Goal: Find specific page/section: Find specific page/section

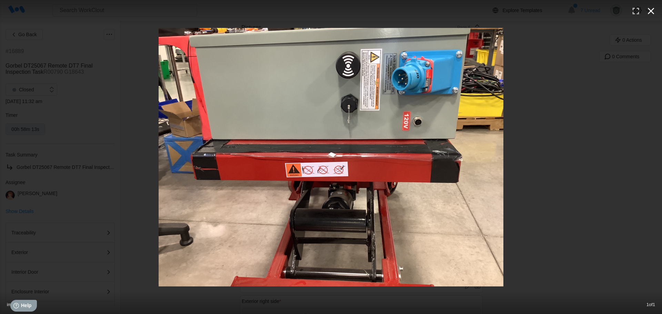
click at [649, 14] on icon "button" at bounding box center [650, 11] width 11 height 11
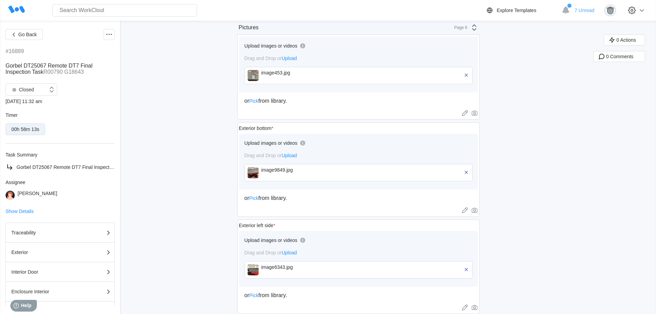
scroll to position [432, 0]
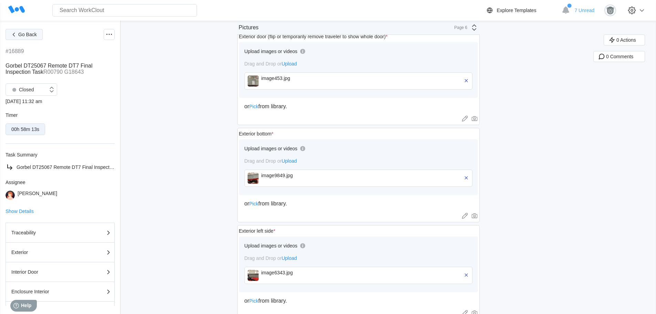
click at [27, 38] on button "Go Back" at bounding box center [24, 34] width 37 height 11
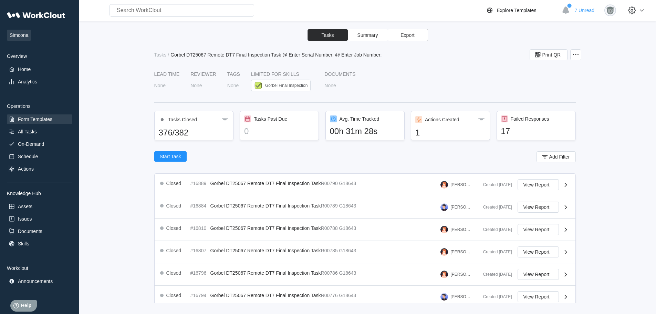
click at [43, 121] on div "Form Templates" at bounding box center [35, 119] width 34 height 6
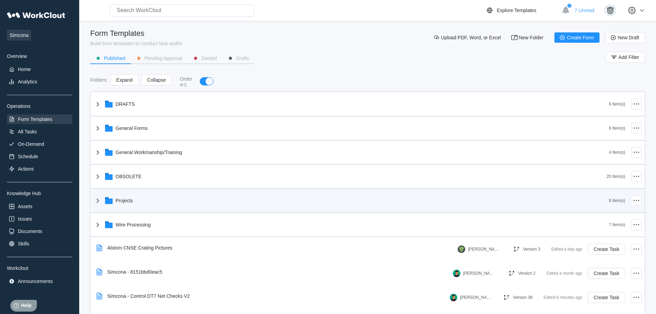
click at [196, 198] on div "Projects" at bounding box center [352, 201] width 516 height 18
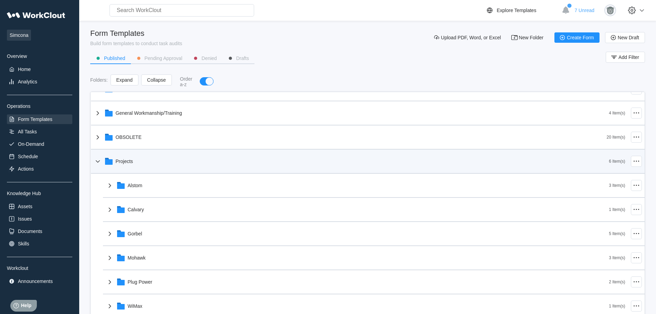
scroll to position [40, 0]
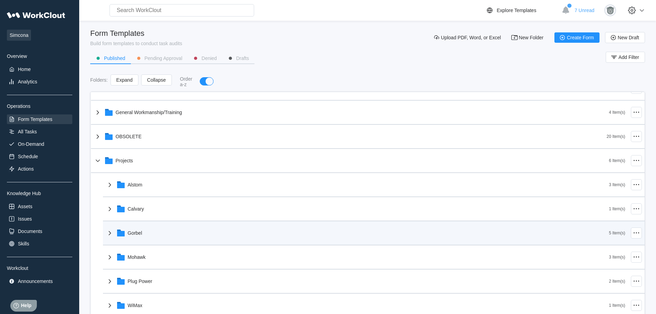
click at [192, 230] on div "Gorbel" at bounding box center [358, 233] width 504 height 18
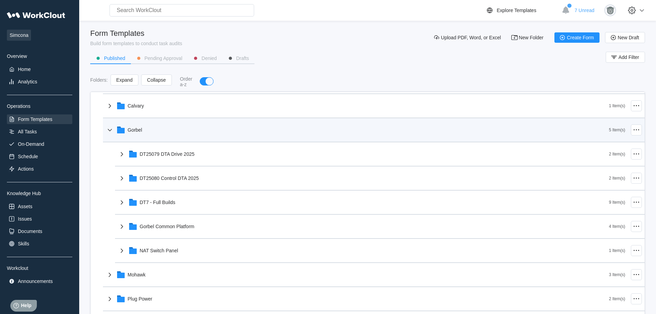
scroll to position [152, 0]
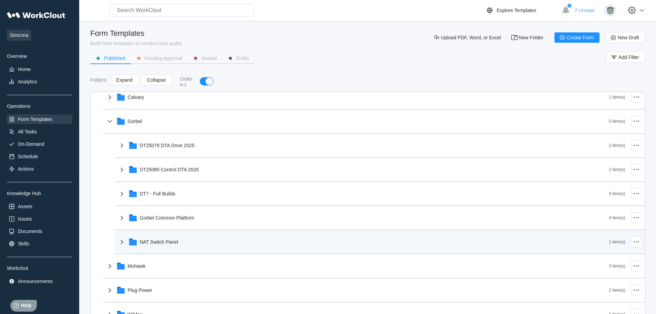
click at [189, 237] on div "NAT Switch Panel" at bounding box center [364, 242] width 492 height 18
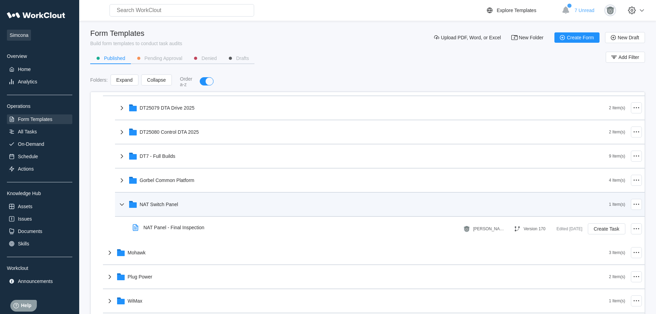
scroll to position [192, 0]
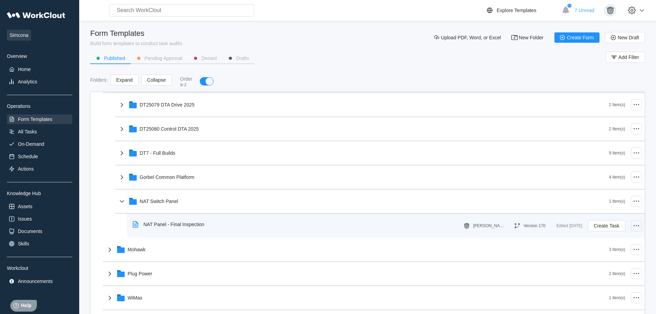
click at [635, 224] on icon at bounding box center [637, 226] width 8 height 8
click at [315, 230] on div "NAT Panel - Final Inspection" at bounding box center [296, 224] width 333 height 16
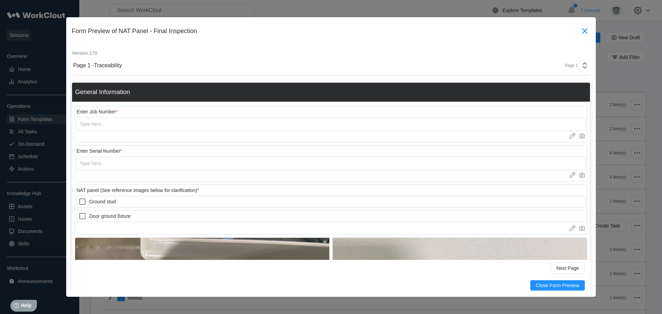
click at [579, 31] on icon at bounding box center [584, 30] width 11 height 11
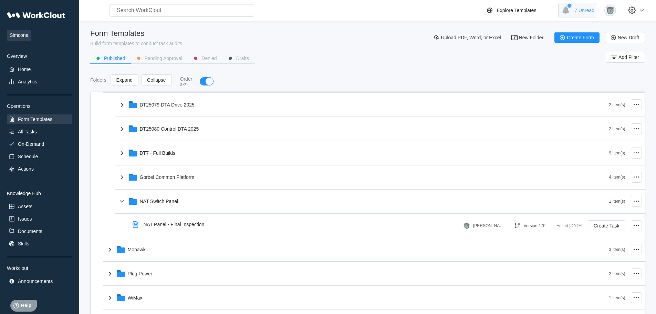
click at [591, 12] on span "7 Unread" at bounding box center [585, 11] width 20 height 6
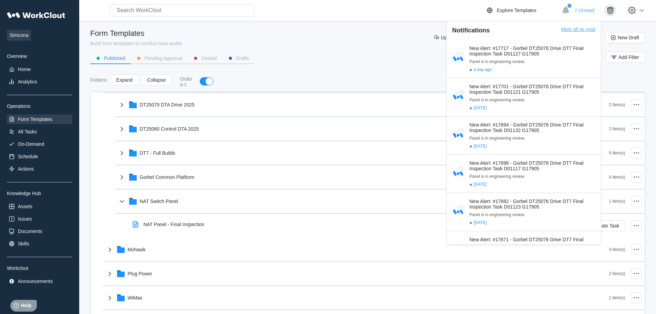
click at [569, 30] on div "Mark all as read" at bounding box center [578, 33] width 34 height 13
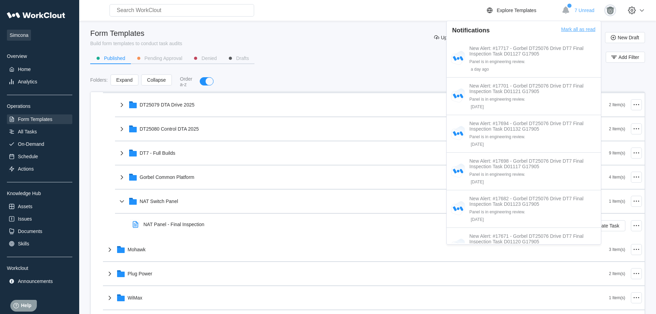
click at [578, 30] on div "Mark all as read" at bounding box center [578, 33] width 34 height 13
click at [339, 82] on div "Folders : Expand Collapse Order a-z" at bounding box center [367, 81] width 555 height 14
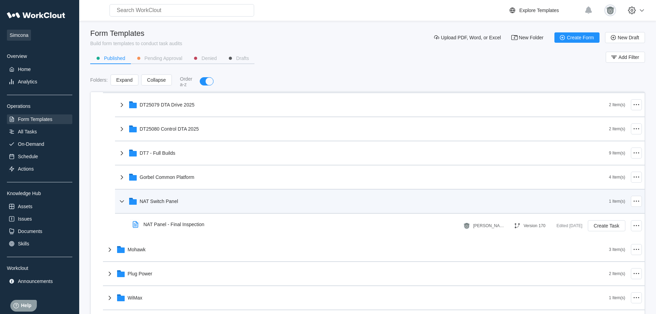
click at [259, 203] on div "NAT Switch Panel" at bounding box center [364, 201] width 492 height 18
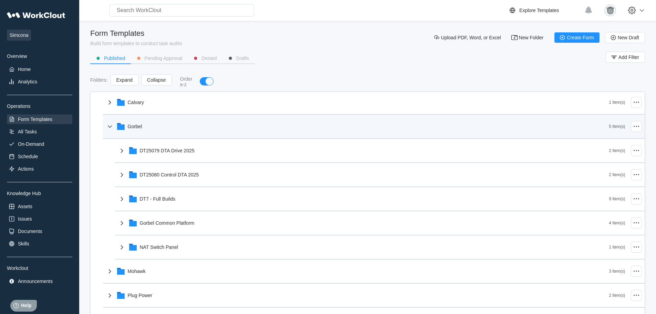
click at [197, 121] on div "Gorbel" at bounding box center [358, 126] width 504 height 18
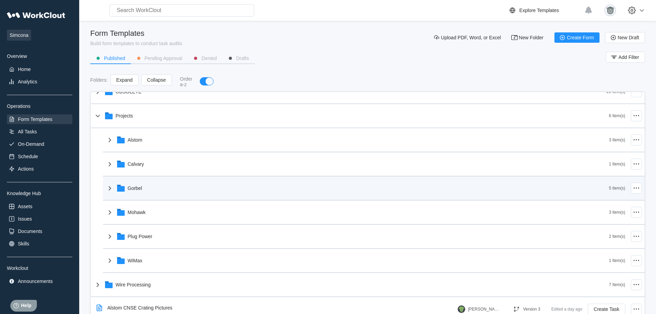
scroll to position [68, 0]
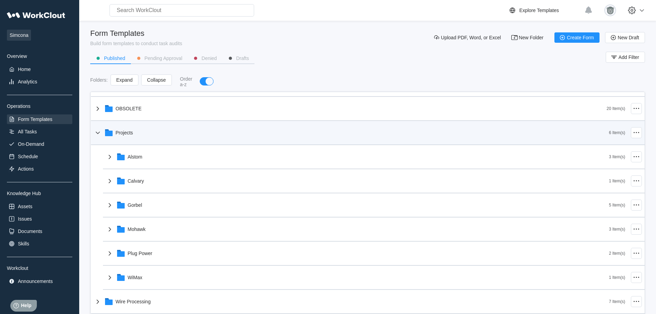
click at [174, 134] on div "Projects" at bounding box center [352, 133] width 516 height 18
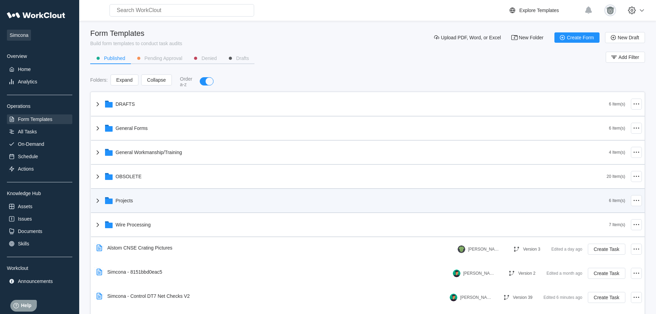
scroll to position [0, 0]
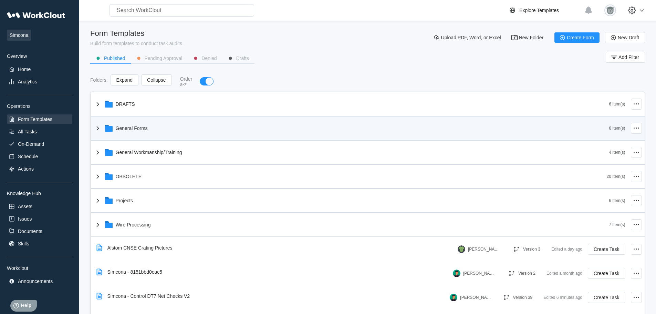
click at [175, 126] on div "General Forms" at bounding box center [352, 128] width 516 height 18
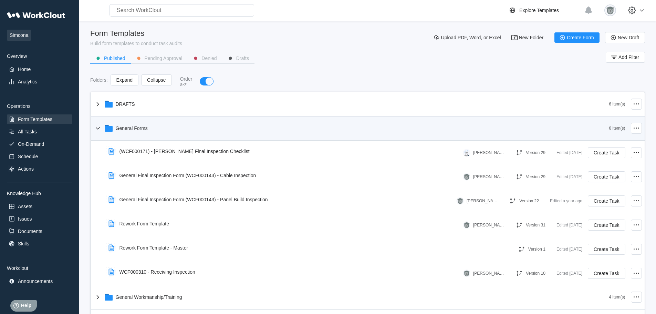
click at [175, 126] on div "General Forms" at bounding box center [352, 128] width 516 height 18
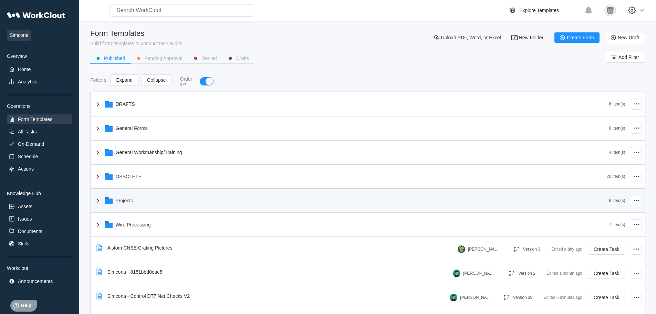
click at [150, 199] on div "Projects" at bounding box center [352, 201] width 516 height 18
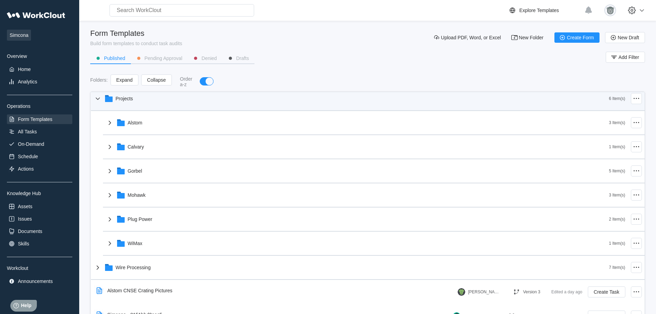
scroll to position [102, 0]
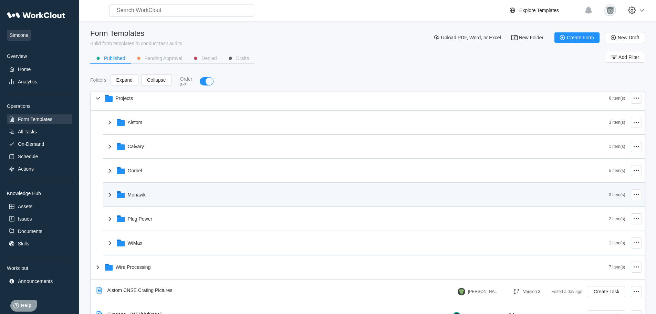
click at [151, 198] on div "Mohawk" at bounding box center [358, 195] width 504 height 18
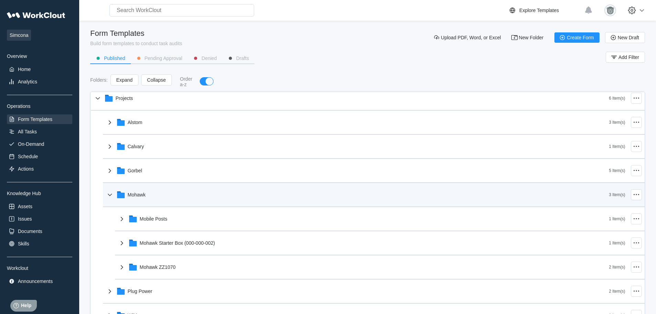
click at [151, 198] on div "Mohawk" at bounding box center [358, 195] width 504 height 18
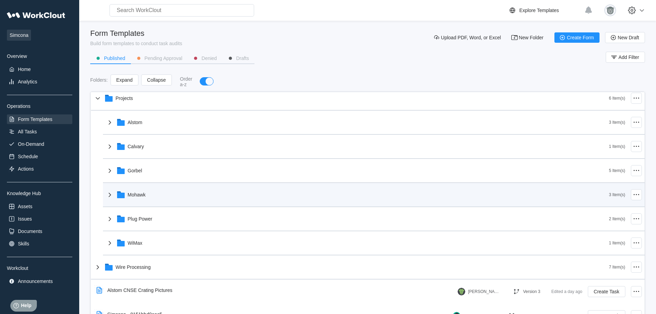
click at [151, 198] on div "Mohawk" at bounding box center [358, 195] width 504 height 18
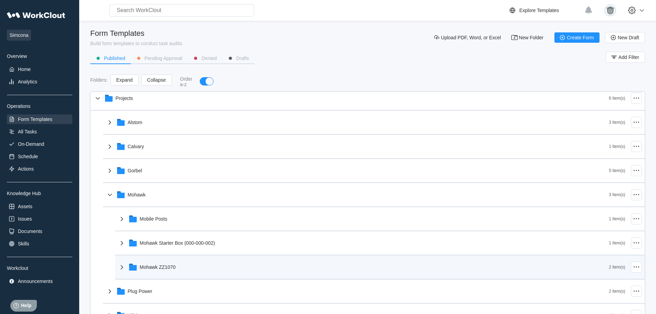
click at [163, 263] on div "Mohawk ZZ1070" at bounding box center [364, 267] width 492 height 18
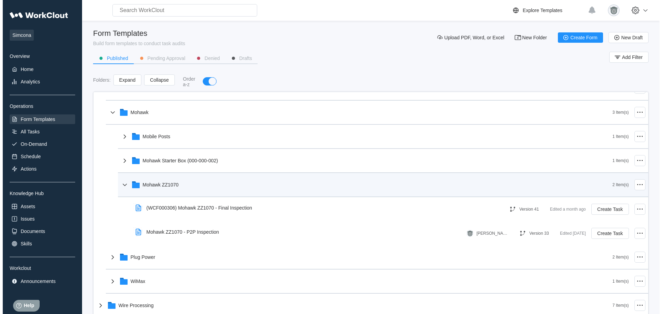
scroll to position [187, 0]
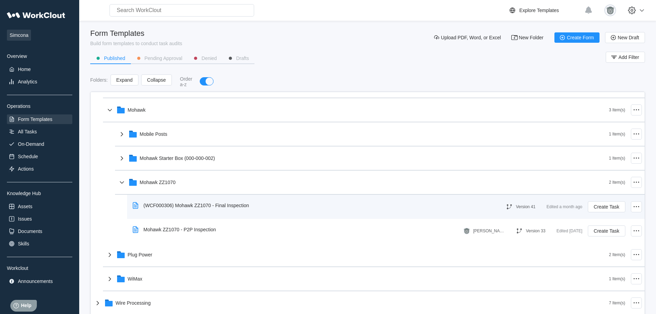
click at [205, 201] on div "(WCF000306) Mohawk ZZ1070 - Final Inspection" at bounding box center [192, 205] width 125 height 16
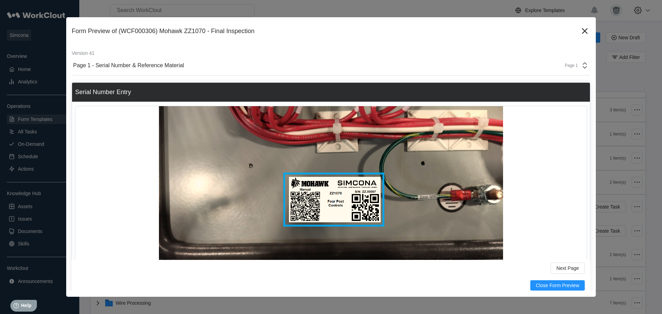
click at [75, 74] on div "Page 1 - Serial Number & Reference Material Page 1" at bounding box center [331, 66] width 518 height 20
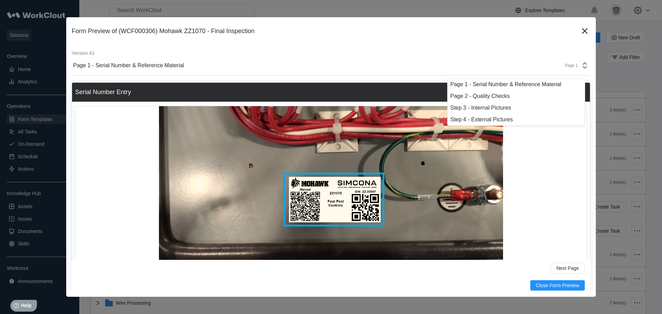
click at [77, 72] on div "Page 1 - Serial Number & Reference Material Page 1" at bounding box center [331, 66] width 518 height 20
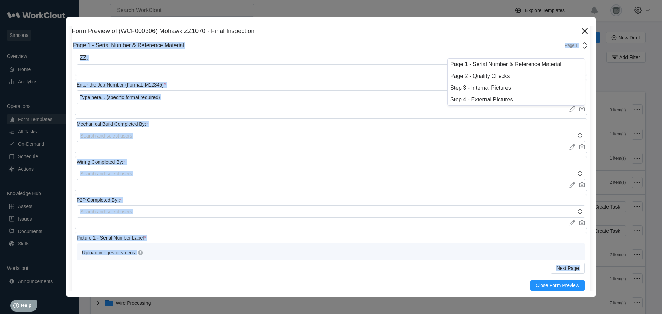
scroll to position [318, 0]
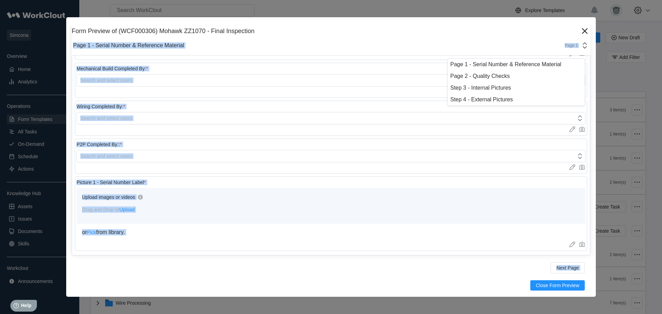
drag, startPoint x: 172, startPoint y: 53, endPoint x: 410, endPoint y: 300, distance: 343.8
click at [410, 300] on div "Form Preview of (WCF000306) Mohawk ZZ1070 - Final Inspection Version 41 Page 1 …" at bounding box center [331, 157] width 662 height 314
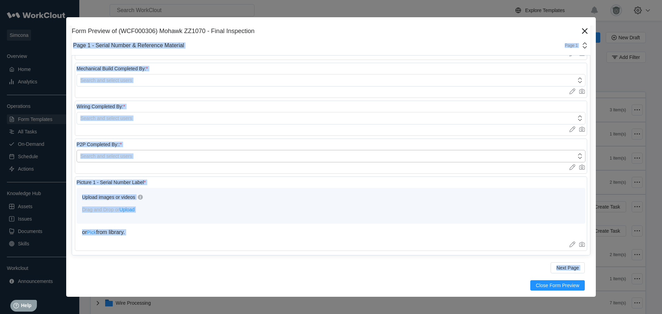
copy div "Page 1 - Serial Number & Reference Material Page 1 Serial Number Entry Enter Se…"
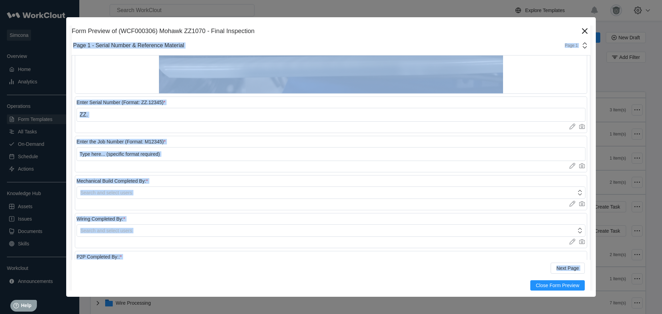
scroll to position [205, 0]
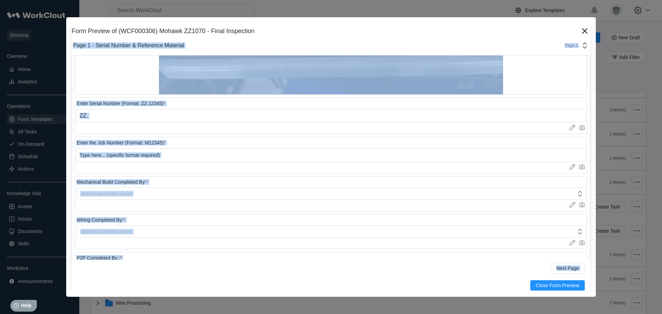
click at [571, 47] on div "Page 1" at bounding box center [568, 45] width 17 height 5
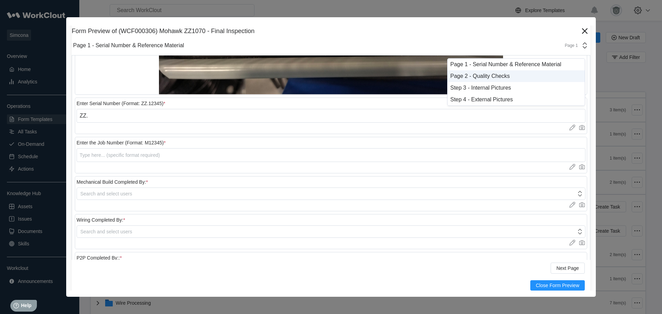
click at [505, 78] on div "Page 2 - Quality Checks" at bounding box center [516, 76] width 132 height 6
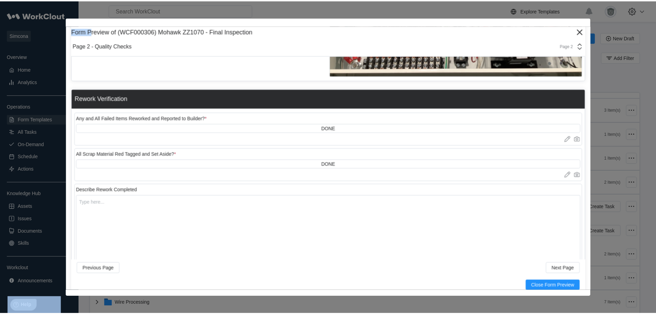
scroll to position [4479, 0]
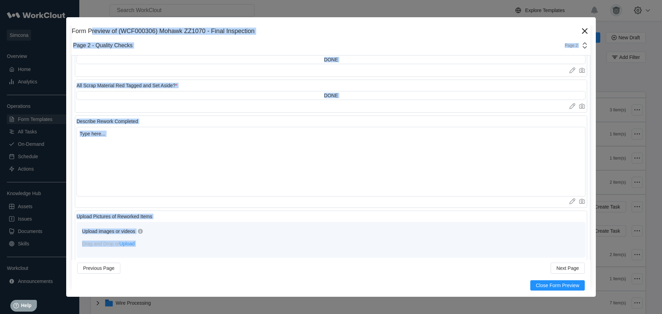
drag, startPoint x: 91, startPoint y: 43, endPoint x: 233, endPoint y: 244, distance: 245.5
click at [233, 244] on div "Form Preview of (WCF000306) Mohawk ZZ1070 - Final Inspection Version 41 Page 2 …" at bounding box center [330, 156] width 529 height 279
copy div "review of (WCF000306) Mohawk ZZ1070 - Final Inspection Version 41 Page 2 - Qual…"
click at [441, 30] on div "Form Preview of (WCF000306) Mohawk ZZ1070 - Final Inspection" at bounding box center [325, 31] width 507 height 7
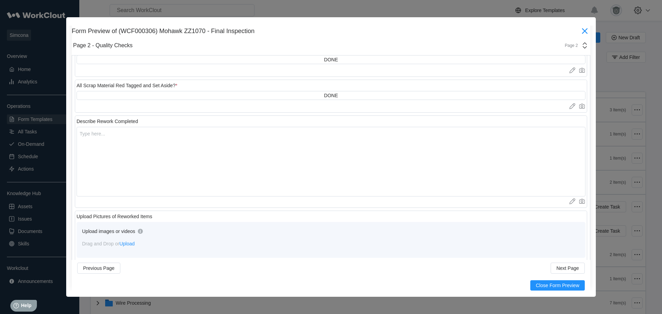
click at [579, 29] on icon at bounding box center [584, 30] width 11 height 11
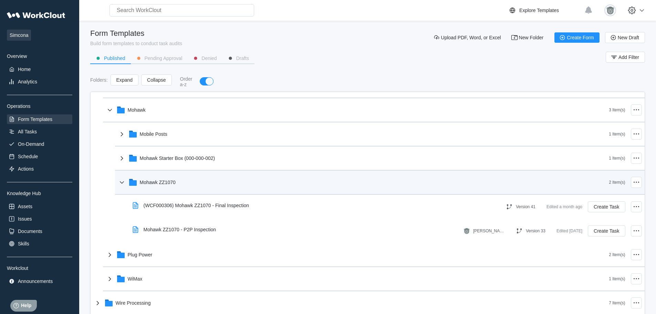
click at [260, 182] on div "Mohawk ZZ1070" at bounding box center [364, 182] width 492 height 18
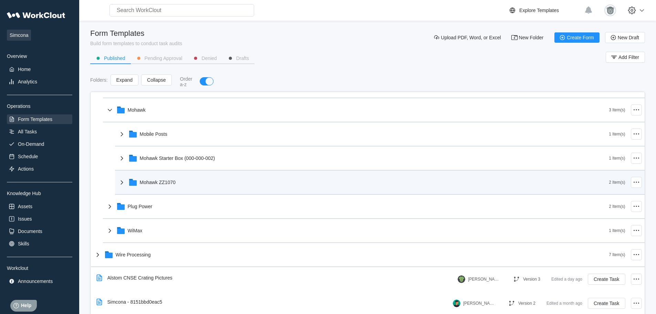
scroll to position [207, 0]
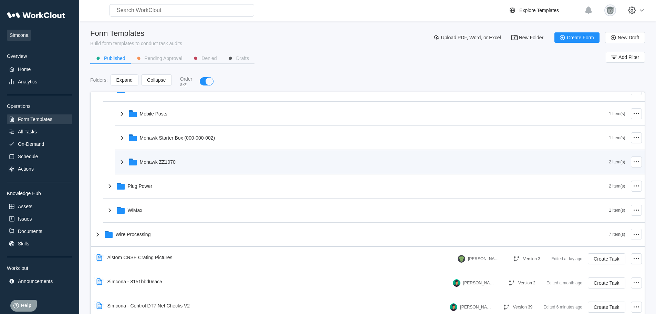
click at [260, 182] on div "Plug Power" at bounding box center [358, 186] width 504 height 18
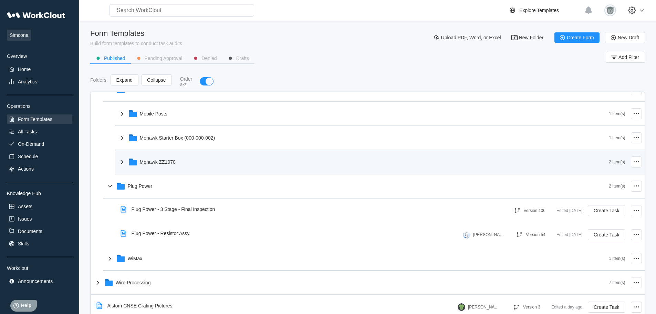
click at [260, 182] on div "Plug Power" at bounding box center [358, 186] width 504 height 18
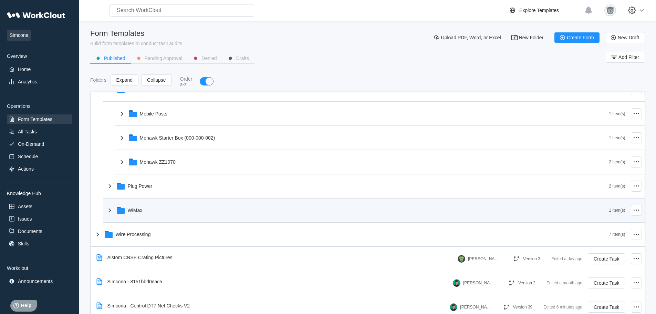
click at [235, 218] on div "WiMax" at bounding box center [358, 210] width 504 height 18
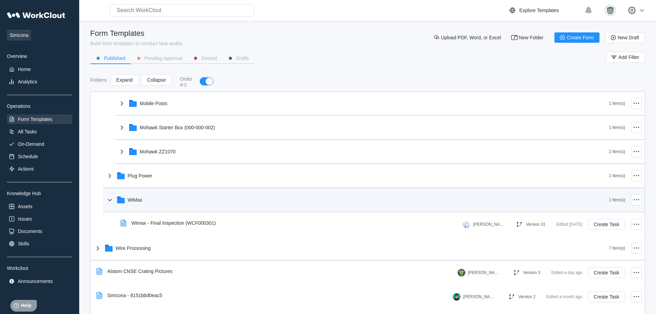
click at [219, 204] on div "WiMax" at bounding box center [358, 200] width 504 height 18
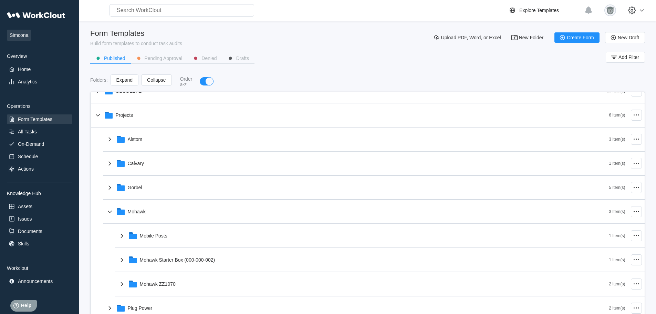
scroll to position [85, 0]
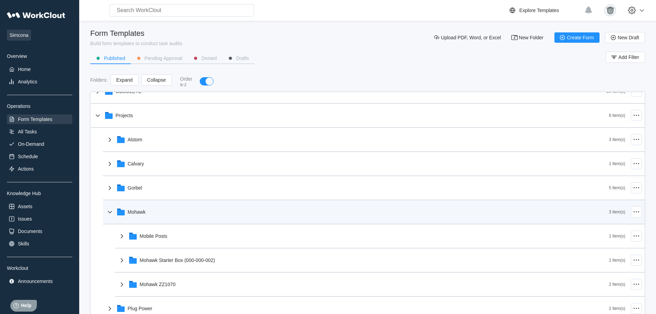
click at [173, 215] on div "Mohawk" at bounding box center [358, 212] width 504 height 18
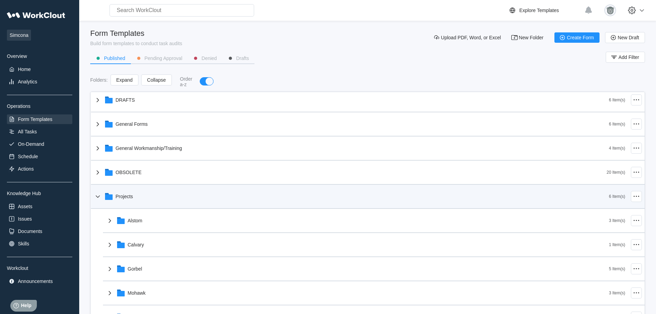
scroll to position [0, 0]
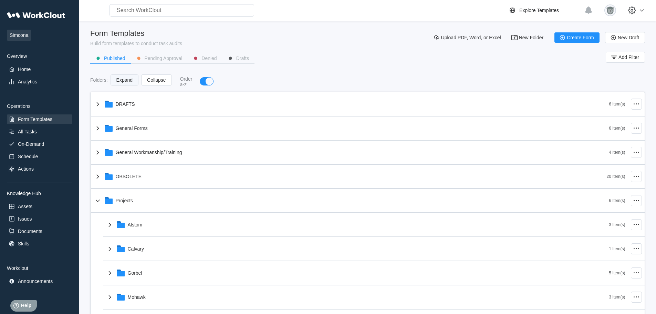
click at [119, 78] on span "Expand" at bounding box center [124, 80] width 16 height 5
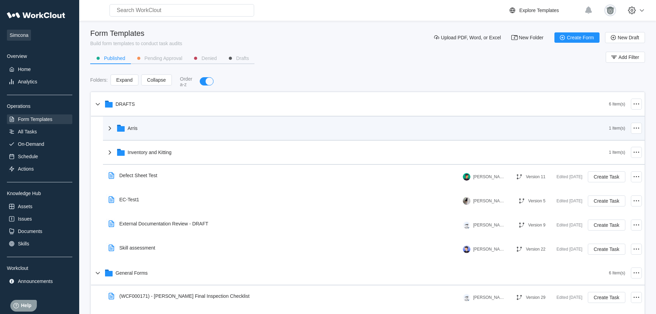
click at [140, 127] on div "Arris" at bounding box center [358, 128] width 504 height 18
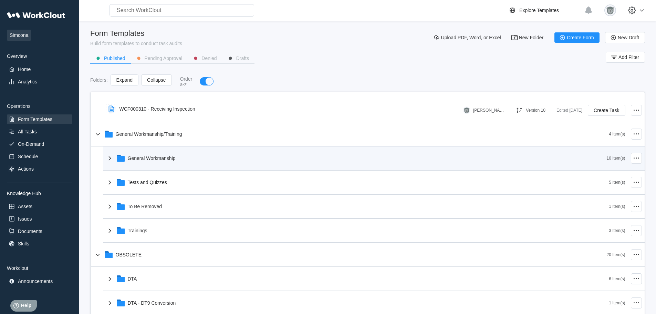
scroll to position [332, 0]
click at [157, 158] on div "General Workmanship" at bounding box center [152, 158] width 48 height 6
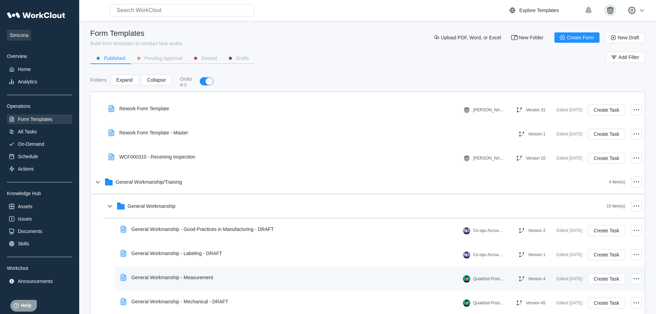
scroll to position [283, 0]
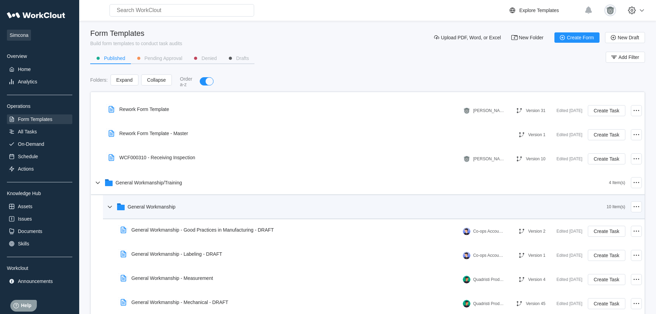
click at [163, 207] on div "General Workmanship" at bounding box center [152, 207] width 48 height 6
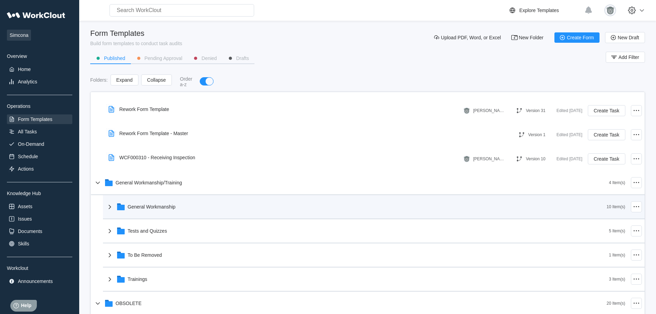
click at [163, 207] on div "General Workmanship" at bounding box center [152, 207] width 48 height 6
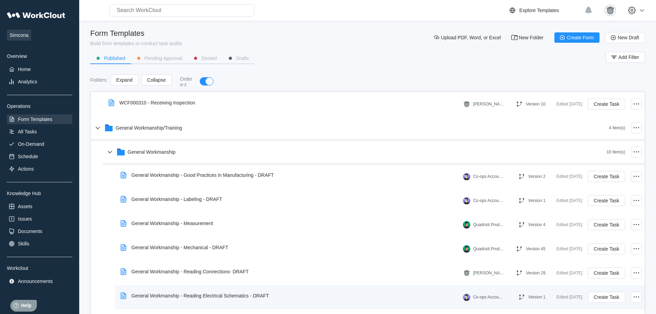
scroll to position [337, 0]
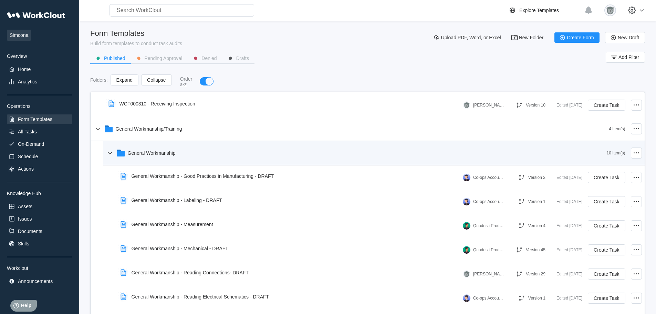
click at [194, 155] on div "General Workmanship" at bounding box center [356, 153] width 501 height 18
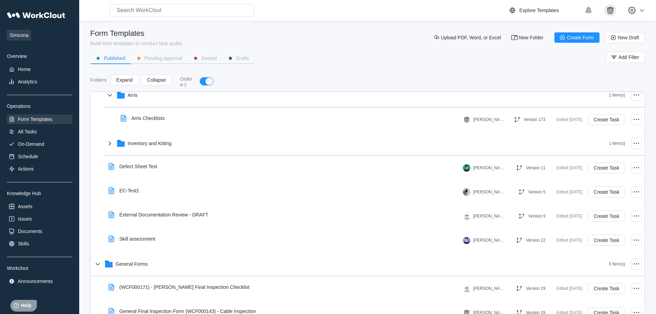
scroll to position [33, 0]
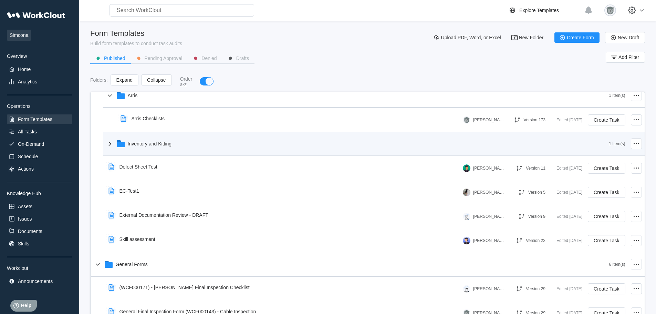
click at [170, 143] on div "Inventory and Kitting" at bounding box center [150, 144] width 44 height 6
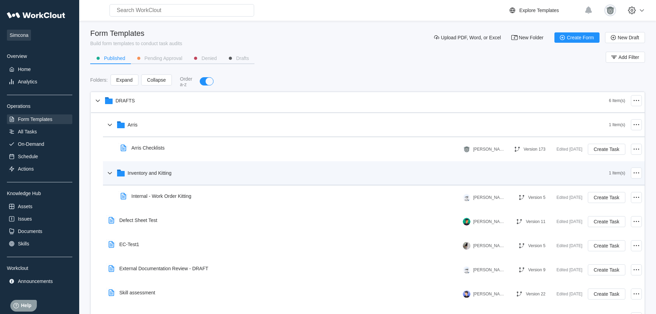
scroll to position [0, 0]
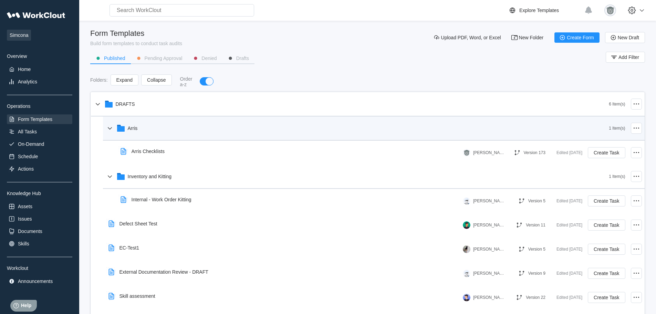
click at [170, 122] on div "Arris" at bounding box center [358, 128] width 504 height 18
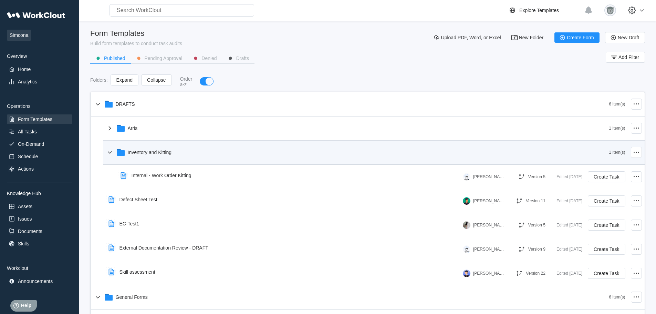
click at [190, 154] on div "Inventory and Kitting" at bounding box center [358, 152] width 504 height 18
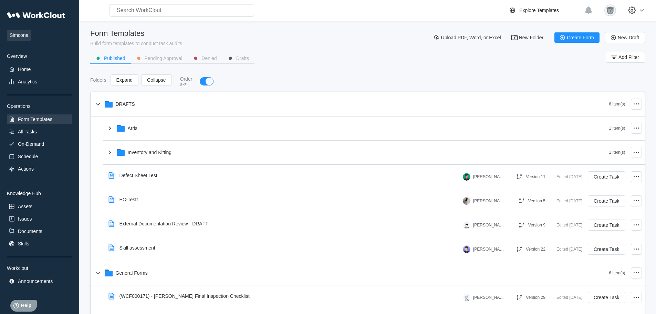
scroll to position [19, 0]
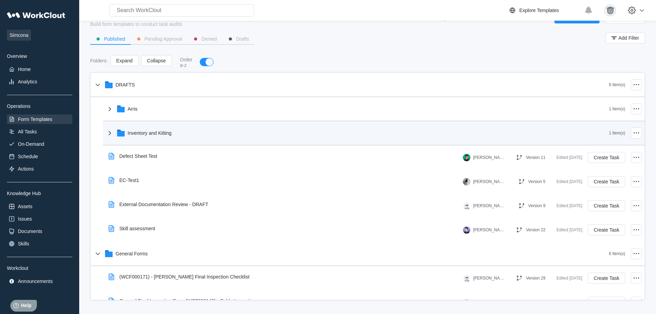
click at [188, 139] on div "Inventory and Kitting" at bounding box center [358, 133] width 504 height 18
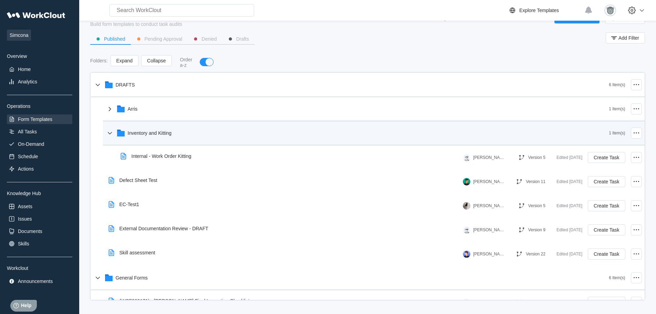
click at [181, 135] on div "Inventory and Kitting" at bounding box center [358, 133] width 504 height 18
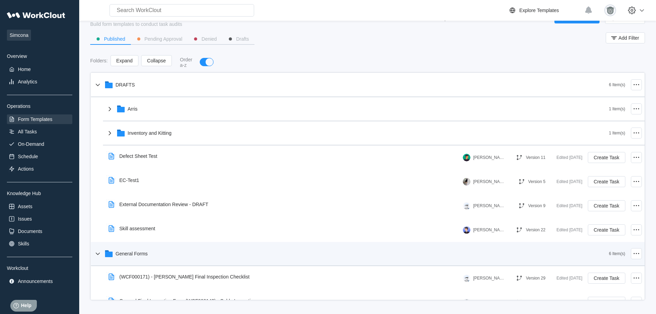
click at [175, 253] on div "General Forms" at bounding box center [352, 254] width 516 height 18
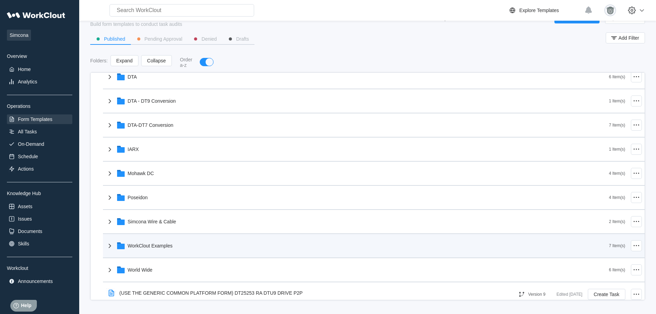
scroll to position [344, 0]
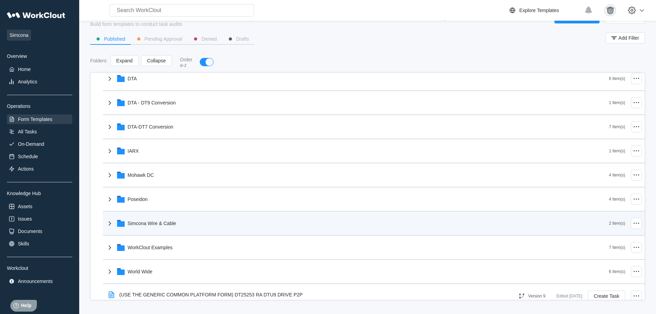
click at [176, 222] on div "Simcona Wire & Cable" at bounding box center [152, 224] width 49 height 6
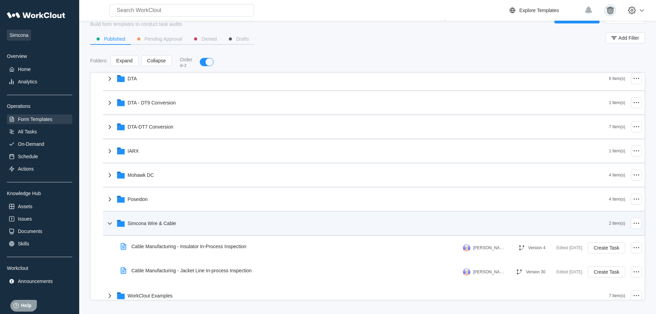
click at [176, 222] on div "Simcona Wire & Cable" at bounding box center [152, 224] width 49 height 6
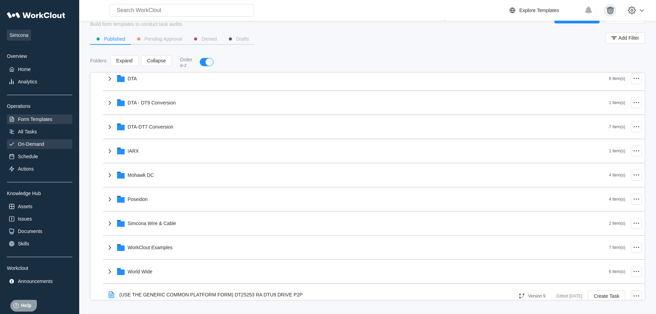
click at [35, 147] on div "On-Demand" at bounding box center [39, 144] width 65 height 10
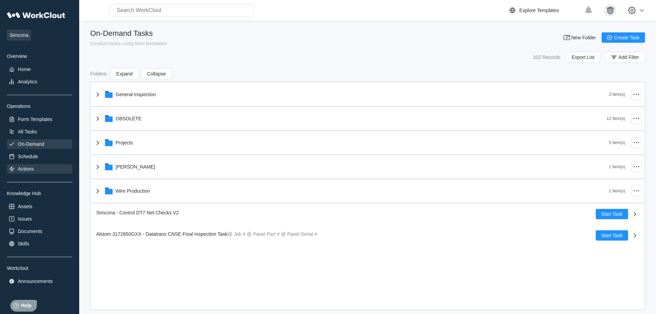
scroll to position [0, 0]
click at [32, 133] on div "All Tasks" at bounding box center [27, 132] width 19 height 6
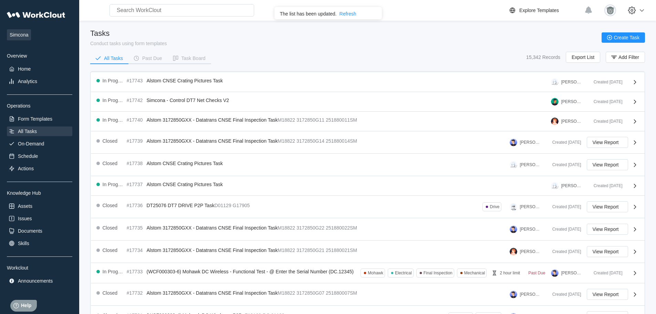
scroll to position [114, 0]
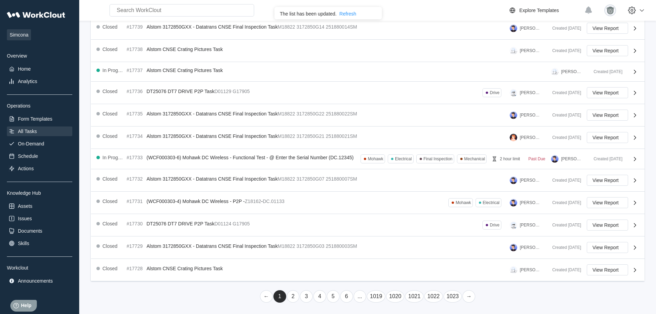
click at [348, 13] on div "Refresh" at bounding box center [348, 14] width 17 height 6
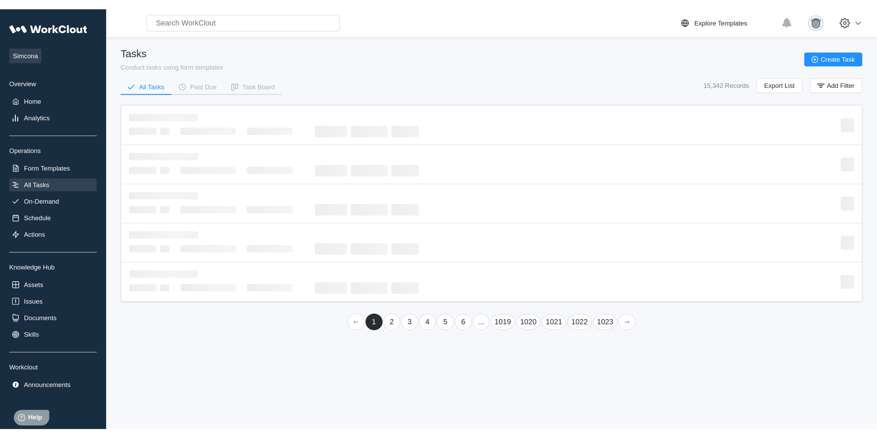
scroll to position [0, 0]
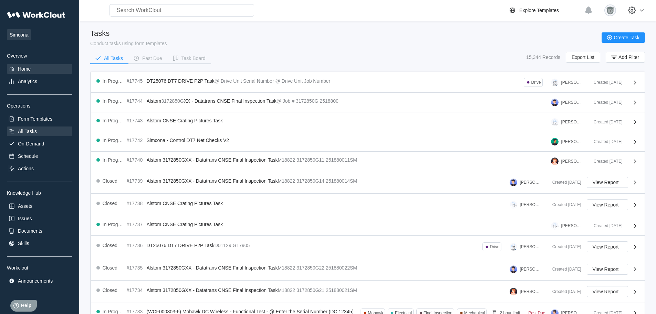
click at [33, 70] on div "Home" at bounding box center [39, 69] width 65 height 10
